Goal: Task Accomplishment & Management: Use online tool/utility

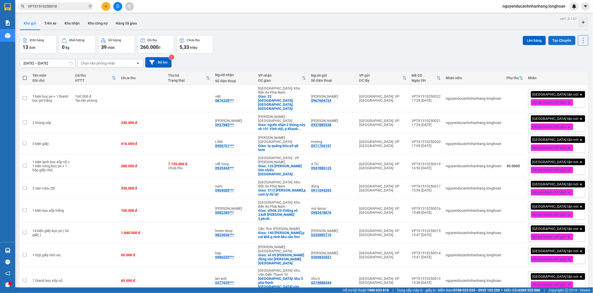
click at [561, 40] on button "Tạo Chuyến" at bounding box center [561, 40] width 27 height 9
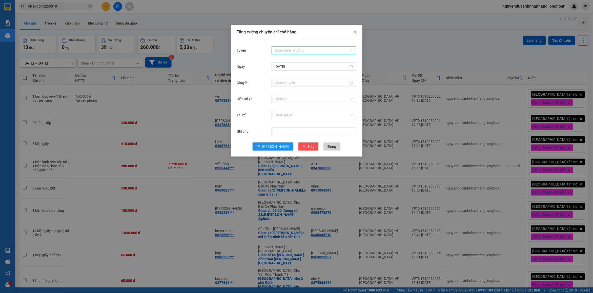
click at [295, 50] on input "Tuyến" at bounding box center [311, 51] width 75 height 8
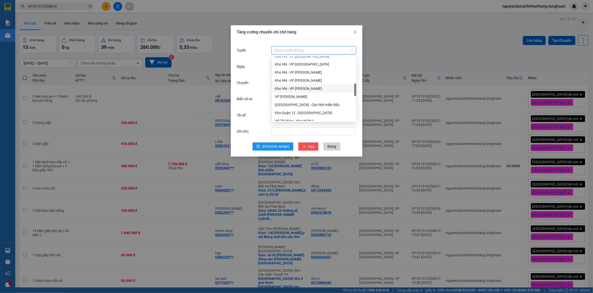
scroll to position [190, 0]
click at [308, 67] on div "VP [PERSON_NAME]" at bounding box center [314, 65] width 78 height 6
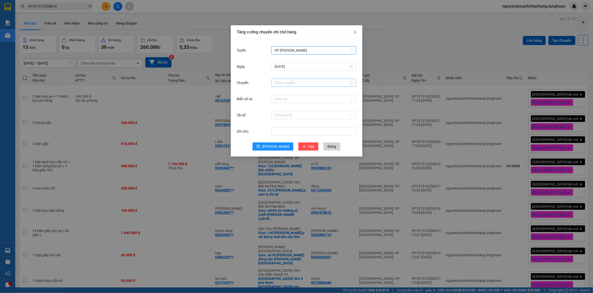
click at [297, 85] on div at bounding box center [313, 83] width 84 height 8
click at [279, 106] on div "20" at bounding box center [279, 107] width 14 height 7
type input "20:00"
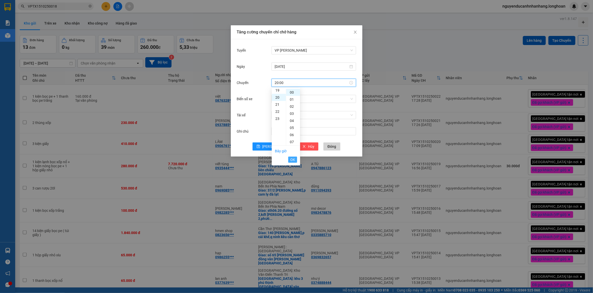
scroll to position [142, 0]
click at [290, 159] on span "OK" at bounding box center [292, 160] width 5 height 6
click at [300, 99] on input "Biển số xe" at bounding box center [311, 99] width 75 height 8
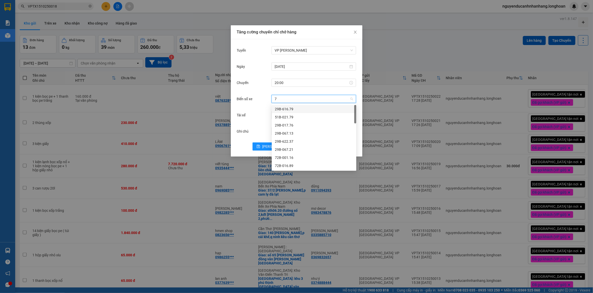
type input "71"
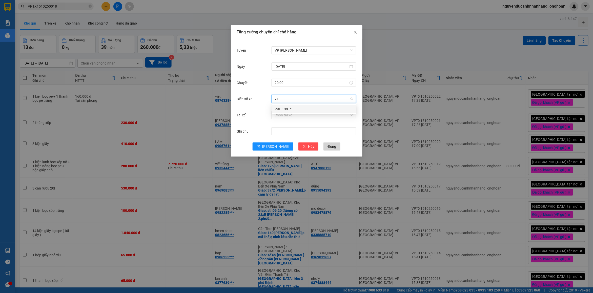
click at [296, 110] on div "29E-139.71" at bounding box center [314, 109] width 78 height 6
click at [290, 115] on input "Tài xế" at bounding box center [311, 115] width 75 height 8
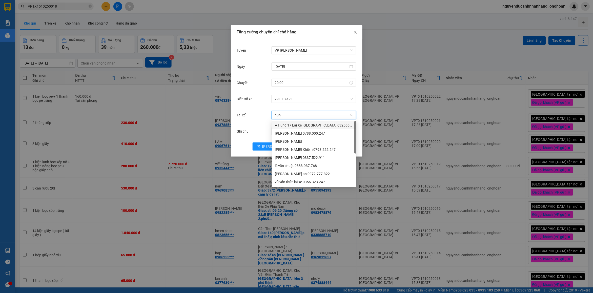
type input "hung"
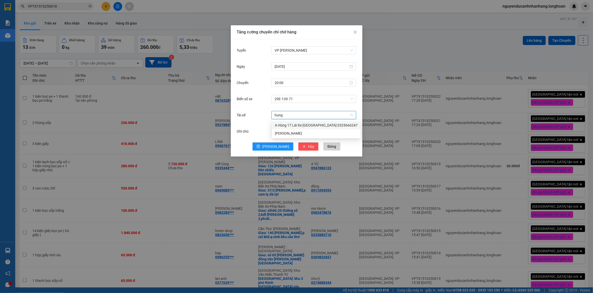
click at [303, 124] on div "A Hùng 17 Lái Xe [GEOGRAPHIC_DATA] 0325666247" at bounding box center [316, 125] width 83 height 6
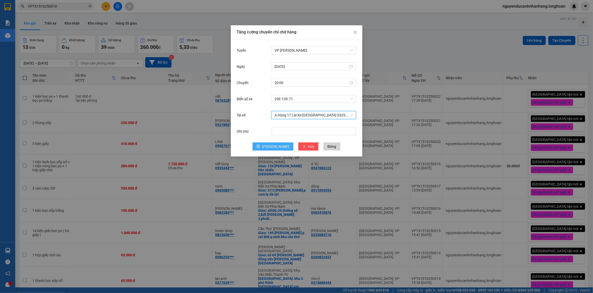
click at [270, 149] on button "[PERSON_NAME]" at bounding box center [272, 146] width 41 height 8
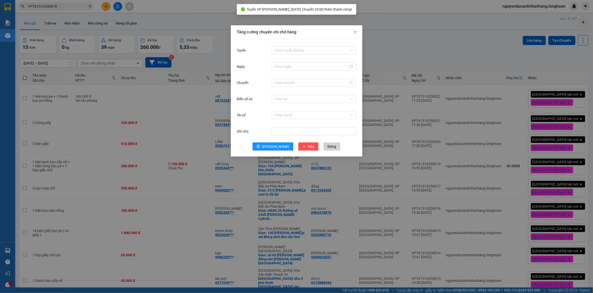
click at [386, 43] on div "Tăng cường chuyến chỉ chở hàng Tuyến Chọn tuyến đường Ngày Chuyến Biển số xe Ch…" at bounding box center [296, 146] width 593 height 293
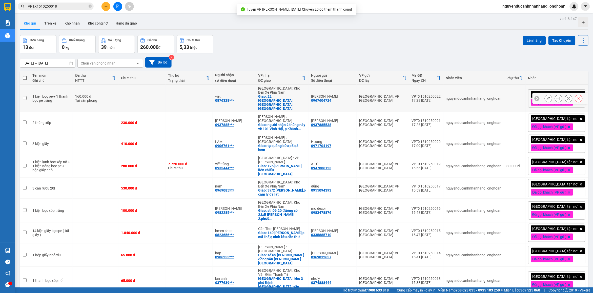
click at [309, 112] on td "[PERSON_NAME] : Kho Quận 12 Giao: người nhận 2 thùng này về 101 Vĩnh Hội, p Khá…" at bounding box center [282, 122] width 53 height 21
checkbox input "true"
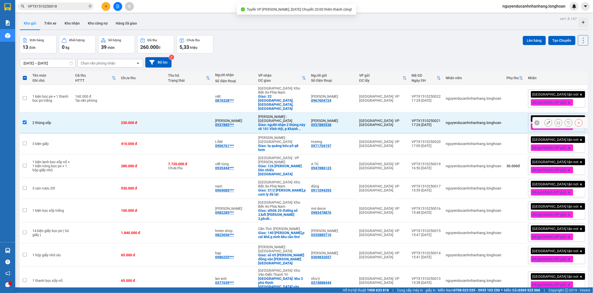
click at [165, 102] on td at bounding box center [141, 99] width 47 height 28
checkbox input "true"
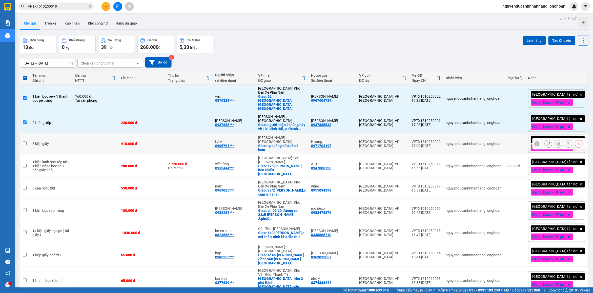
drag, startPoint x: 126, startPoint y: 130, endPoint x: 119, endPoint y: 143, distance: 14.6
click at [126, 133] on td "410.000 đ" at bounding box center [141, 143] width 47 height 21
checkbox input "true"
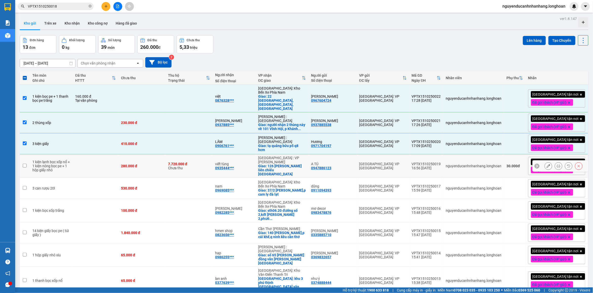
click at [94, 164] on td at bounding box center [96, 166] width 46 height 24
checkbox input "true"
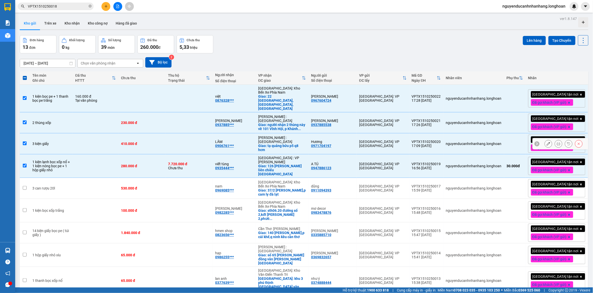
scroll to position [95, 0]
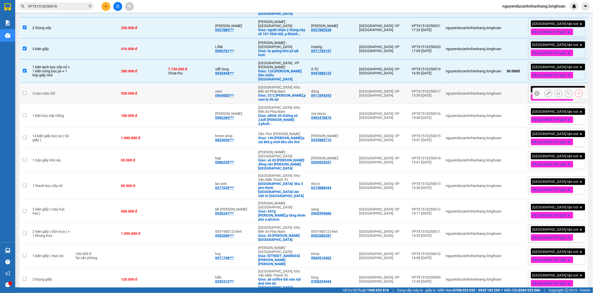
click at [112, 92] on td at bounding box center [96, 93] width 46 height 21
checkbox input "true"
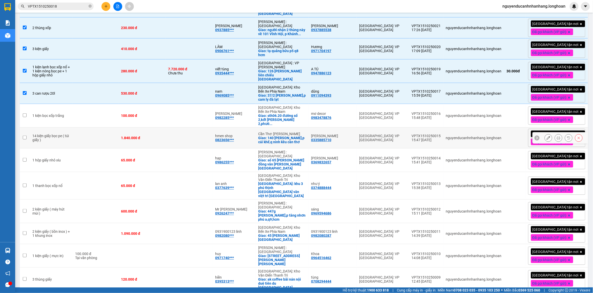
click at [89, 127] on td at bounding box center [96, 137] width 46 height 21
checkbox input "true"
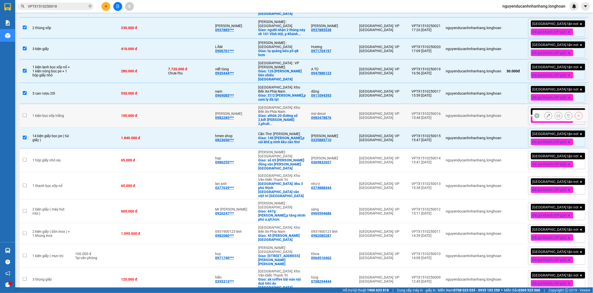
click at [89, 112] on td at bounding box center [96, 116] width 46 height 24
checkbox input "true"
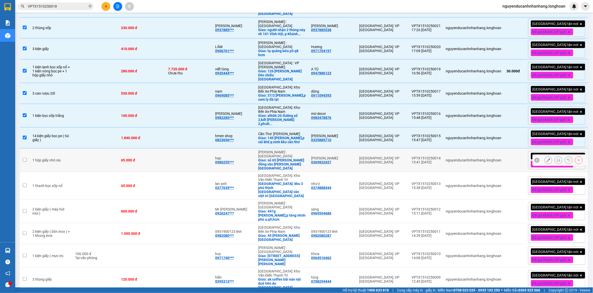
click at [68, 158] on div "1 hộp giấy nhỏ xíu" at bounding box center [51, 160] width 38 height 4
checkbox input "true"
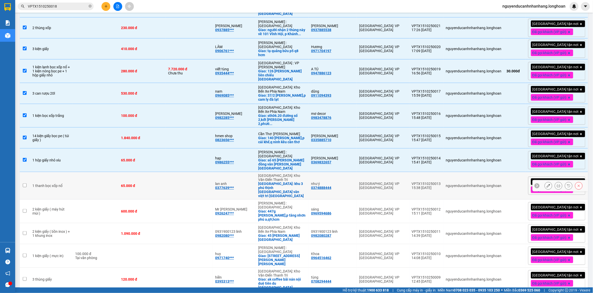
click at [68, 182] on td "1 thanh bọc xốp nổ" at bounding box center [51, 186] width 43 height 28
checkbox input "true"
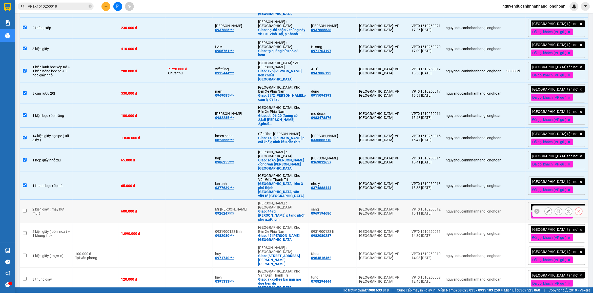
drag, startPoint x: 64, startPoint y: 199, endPoint x: 67, endPoint y: 209, distance: 10.7
click at [64, 200] on td "2 kiện giấy ( máy hút mùi )" at bounding box center [51, 212] width 43 height 24
checkbox input "true"
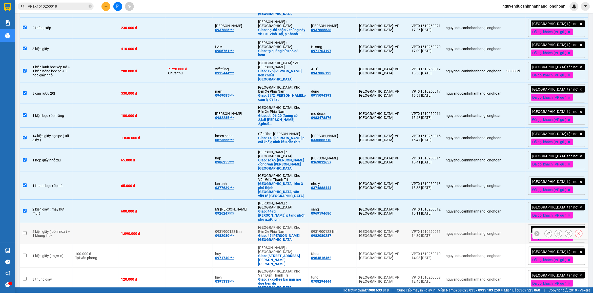
click at [61, 229] on div "2 kiện giấy ( bồn inox ) + 1 khung inox" at bounding box center [51, 233] width 38 height 8
checkbox input "true"
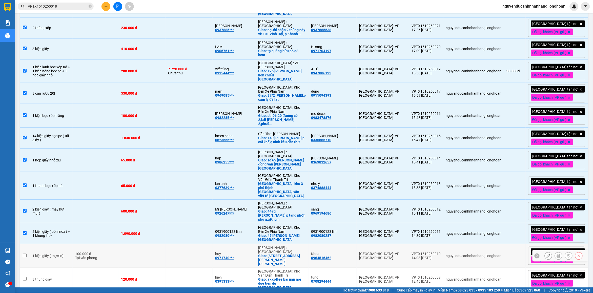
drag, startPoint x: 59, startPoint y: 230, endPoint x: 62, endPoint y: 238, distance: 9.0
click at [59, 244] on td "1 kiện giấy ( mực in)" at bounding box center [51, 256] width 43 height 24
checkbox input "true"
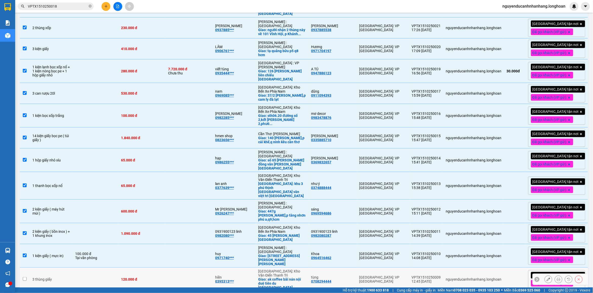
click at [59, 268] on td "3 thùng giấy" at bounding box center [51, 280] width 43 height 24
checkbox input "true"
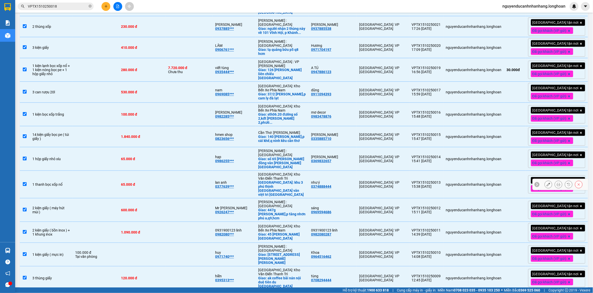
scroll to position [0, 0]
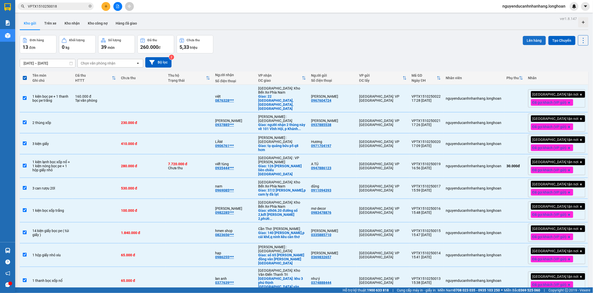
click at [531, 45] on button "Lên hàng" at bounding box center [534, 40] width 23 height 9
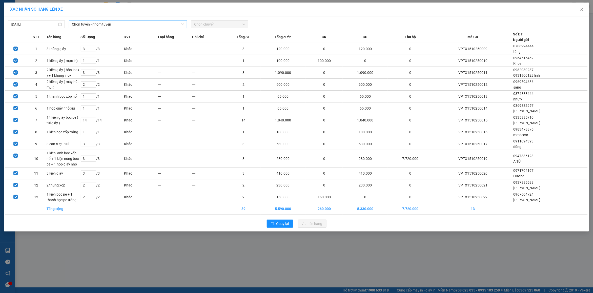
click at [130, 23] on span "Chọn tuyến - nhóm tuyến" at bounding box center [128, 24] width 112 height 8
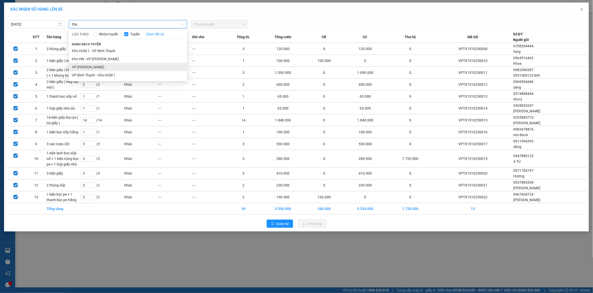
type input "tha"
click at [87, 65] on li "VP [PERSON_NAME]" at bounding box center [128, 67] width 118 height 8
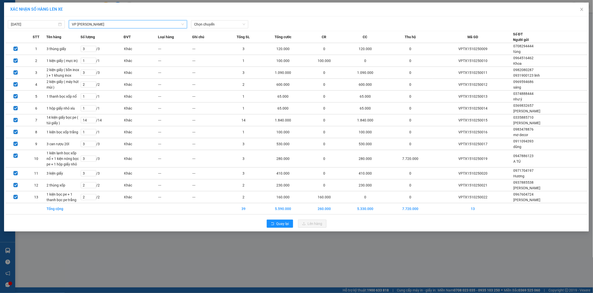
click at [205, 19] on div "[DATE] VP [GEOGRAPHIC_DATA] - Kho HN VP [GEOGRAPHIC_DATA] - Kho HN LỌC THEO Nhó…" at bounding box center [296, 23] width 582 height 11
click at [211, 26] on span "Chọn chuyến" at bounding box center [219, 24] width 51 height 8
click at [208, 51] on div "20:00 (TC) - 29E-139.71" at bounding box center [213, 51] width 39 height 6
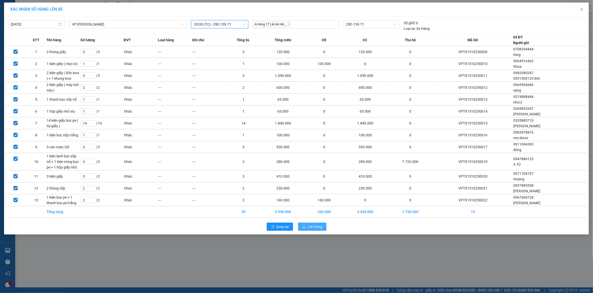
click at [309, 225] on span "Lên hàng" at bounding box center [315, 227] width 15 height 6
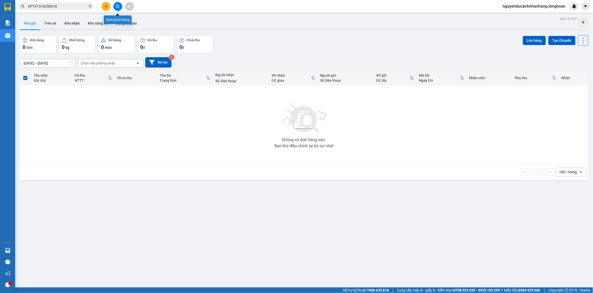
click at [118, 5] on icon "file-add" at bounding box center [117, 7] width 3 height 4
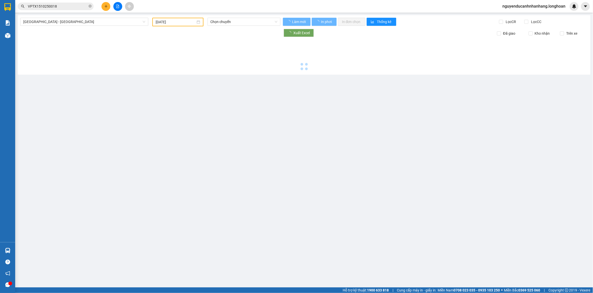
type input "[DATE]"
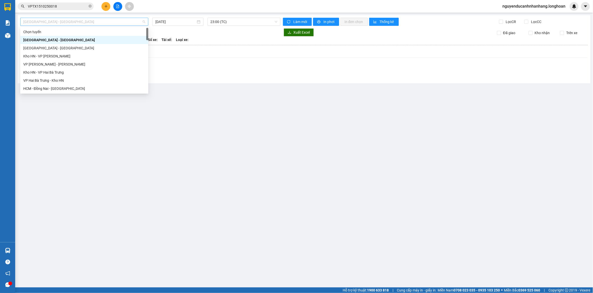
click at [65, 22] on span "[GEOGRAPHIC_DATA] - [GEOGRAPHIC_DATA]" at bounding box center [84, 22] width 122 height 8
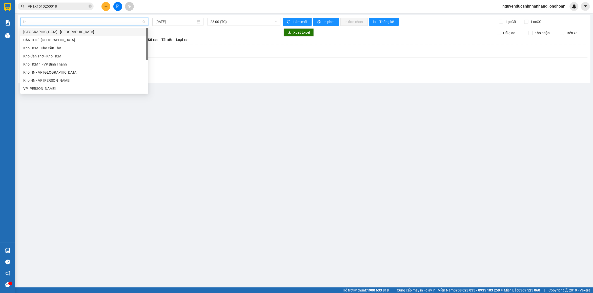
type input "tha"
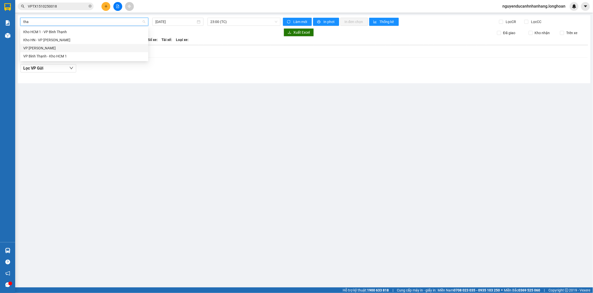
click at [44, 49] on div "VP [PERSON_NAME]" at bounding box center [84, 48] width 122 height 6
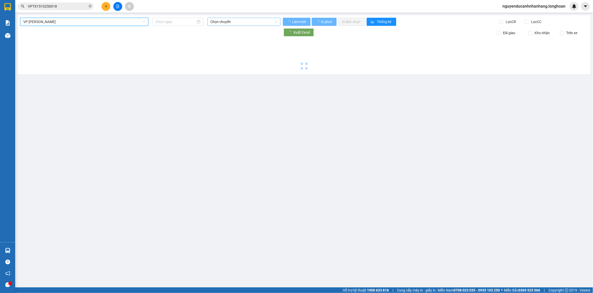
type input "[DATE]"
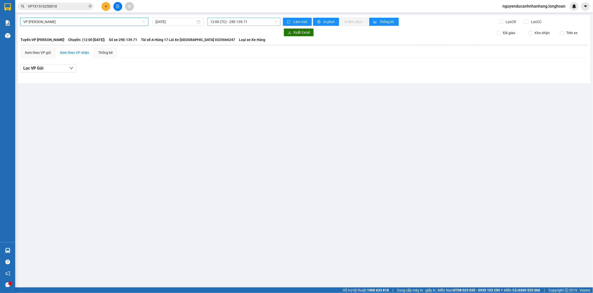
click at [228, 23] on span "12:00 (TC) - 29E-139.71" at bounding box center [243, 22] width 67 height 8
click at [225, 48] on div "20:00 (TC) - 29E-139.71" at bounding box center [229, 48] width 39 height 6
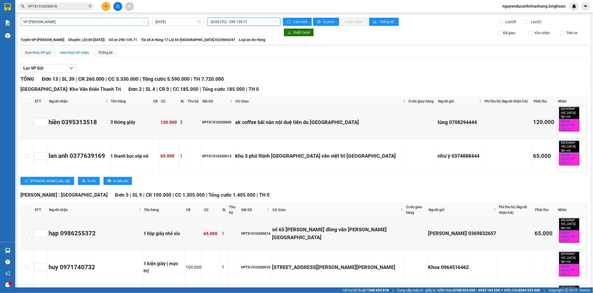
click at [41, 54] on div "Xem theo VP gửi" at bounding box center [38, 53] width 26 height 6
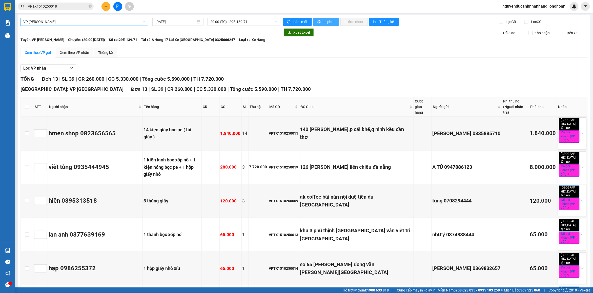
click at [323, 22] on span "In phơi" at bounding box center [329, 22] width 12 height 6
